Goal: Book appointment/travel/reservation

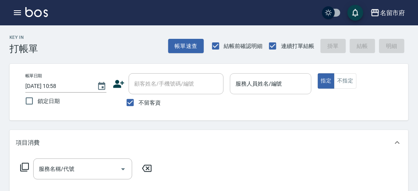
click at [254, 77] on div "服務人員姓名/編號 服務人員姓名/編號" at bounding box center [270, 83] width 81 height 21
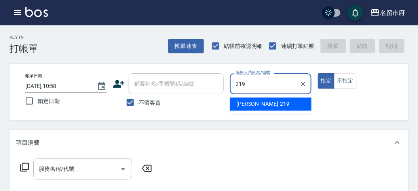
type input "[PERSON_NAME]-219"
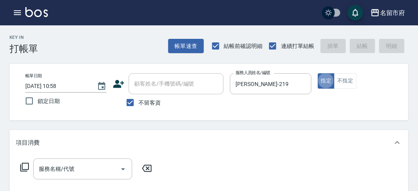
type button "true"
click at [25, 168] on icon at bounding box center [25, 167] width 10 height 10
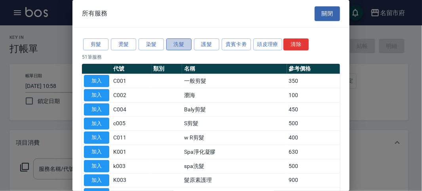
click at [183, 48] on button "洗髮" at bounding box center [178, 44] width 25 height 12
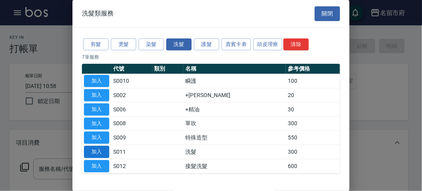
click at [99, 151] on button "加入" at bounding box center [96, 152] width 25 height 12
type input "洗髮(S011)"
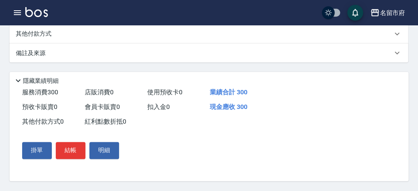
scroll to position [188, 0]
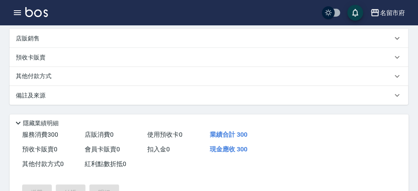
type input "[DATE] 11:43"
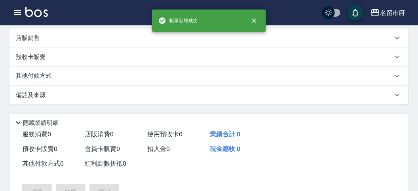
scroll to position [0, 0]
